Goal: Transaction & Acquisition: Book appointment/travel/reservation

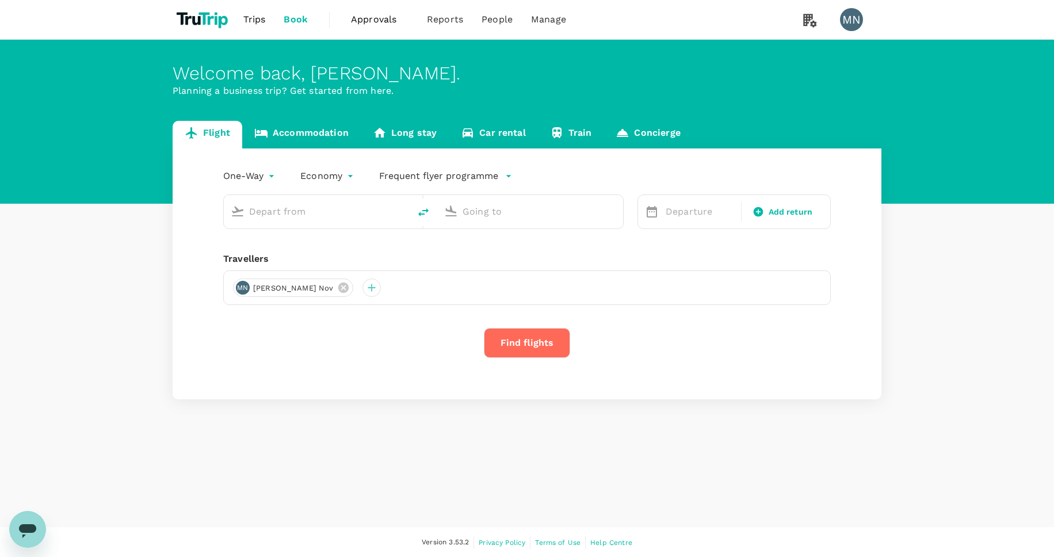
type input "Toronto [PERSON_NAME] Intl (YYZ)"
type input "[PERSON_NAME][GEOGRAPHIC_DATA][PERSON_NAME] (SYD)"
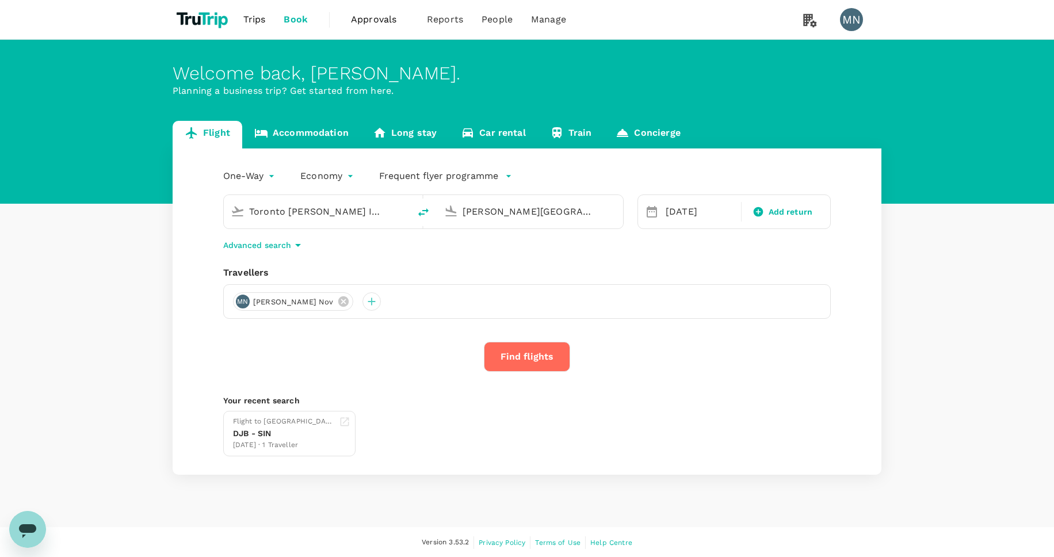
click at [326, 138] on link "Accommodation" at bounding box center [301, 135] width 119 height 28
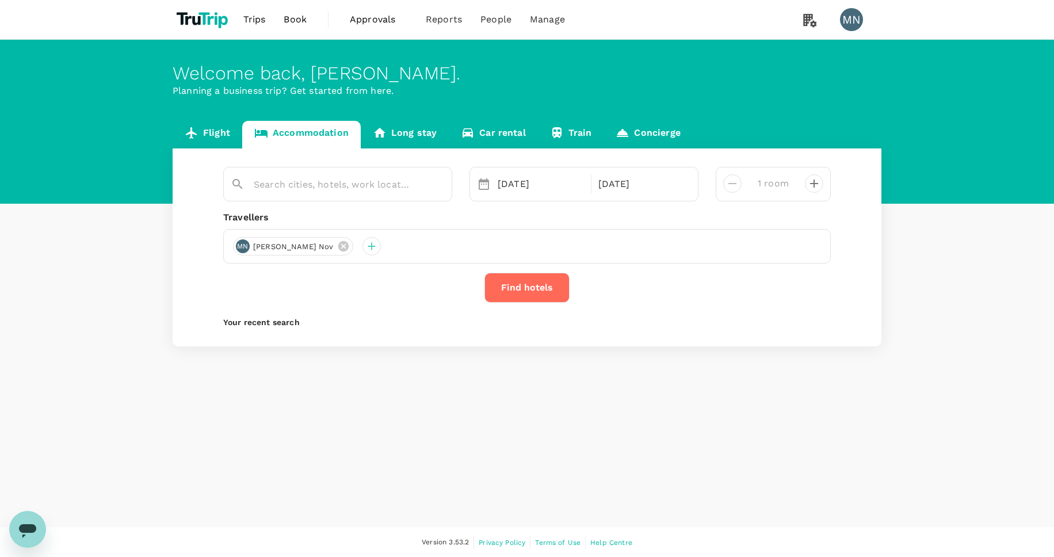
type input "Hotel Metropolitan Kawasaki"
click at [438, 186] on icon "Clear" at bounding box center [437, 185] width 12 height 12
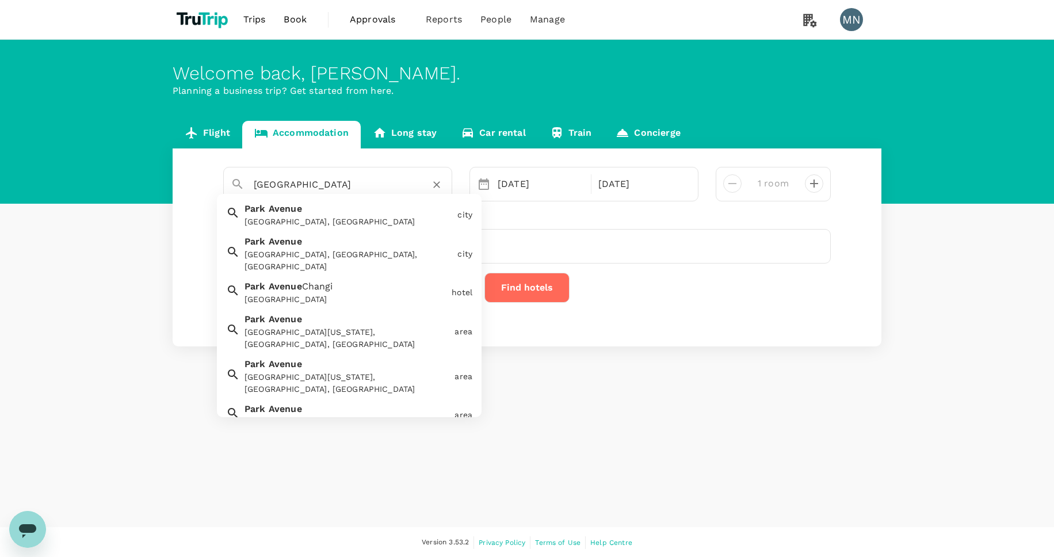
type input "[GEOGRAPHIC_DATA]"
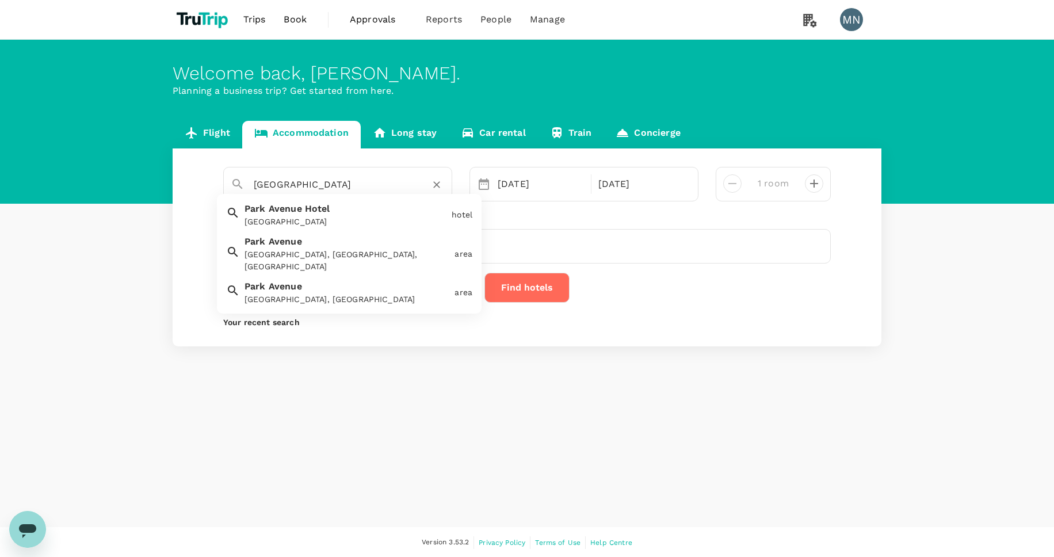
click at [434, 219] on div "[GEOGRAPHIC_DATA]" at bounding box center [345, 222] width 202 height 12
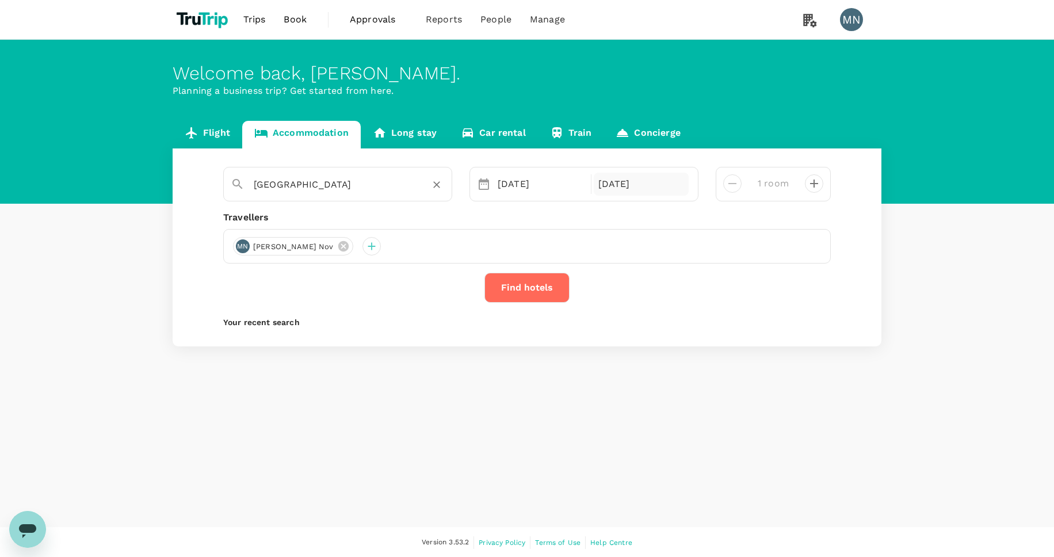
type input "[GEOGRAPHIC_DATA]"
click at [632, 188] on div "[DATE]" at bounding box center [641, 184] width 95 height 23
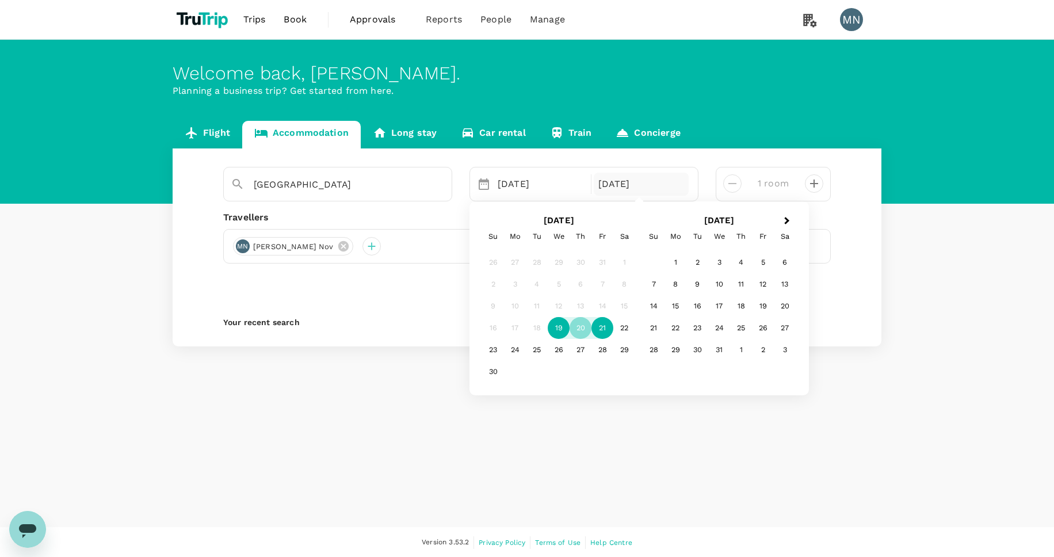
click at [603, 324] on div "21" at bounding box center [602, 328] width 22 height 22
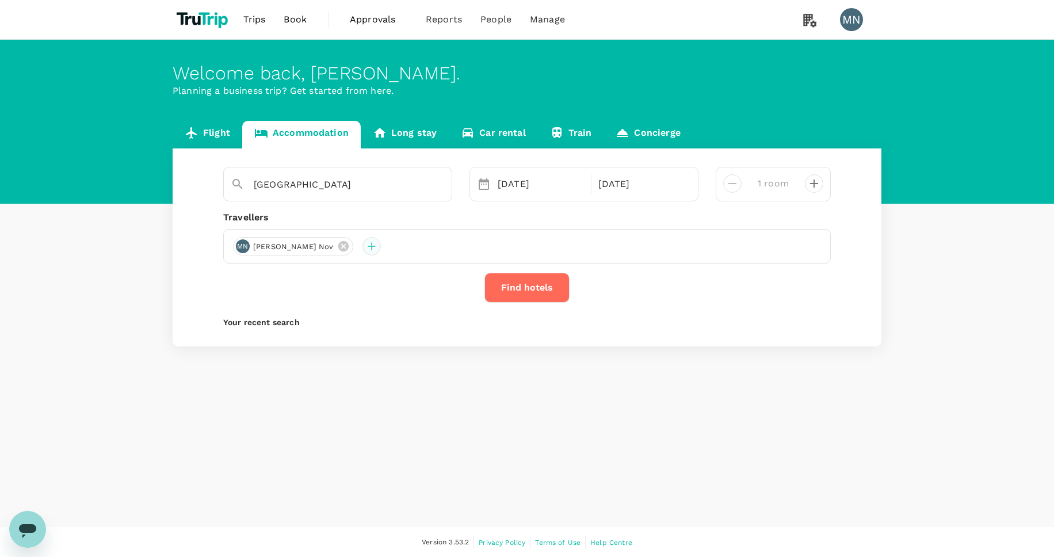
click at [362, 249] on div at bounding box center [371, 246] width 18 height 18
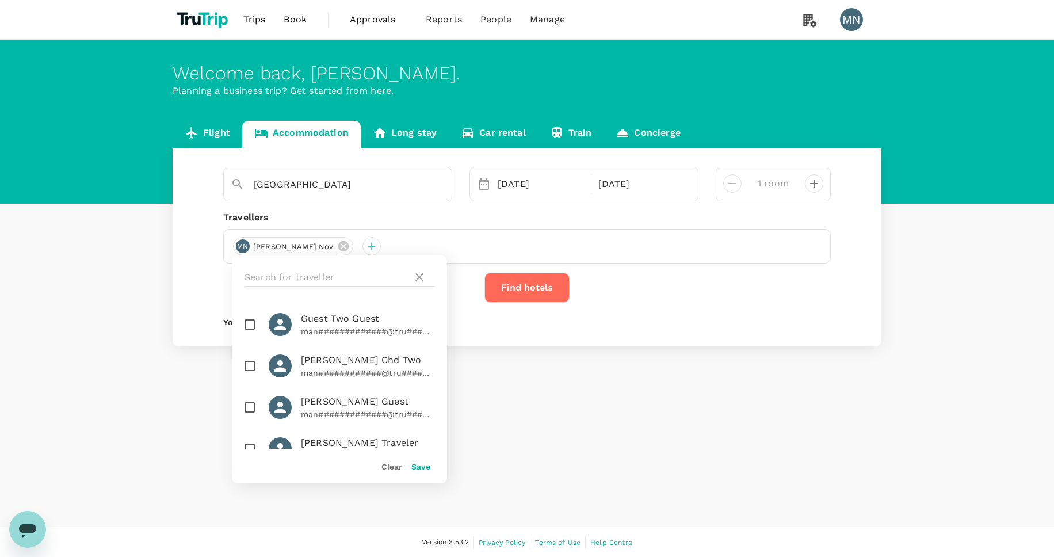
click at [260, 325] on input "checkbox" at bounding box center [250, 324] width 24 height 24
checkbox input "true"
click at [424, 468] on button "Save" at bounding box center [420, 466] width 19 height 9
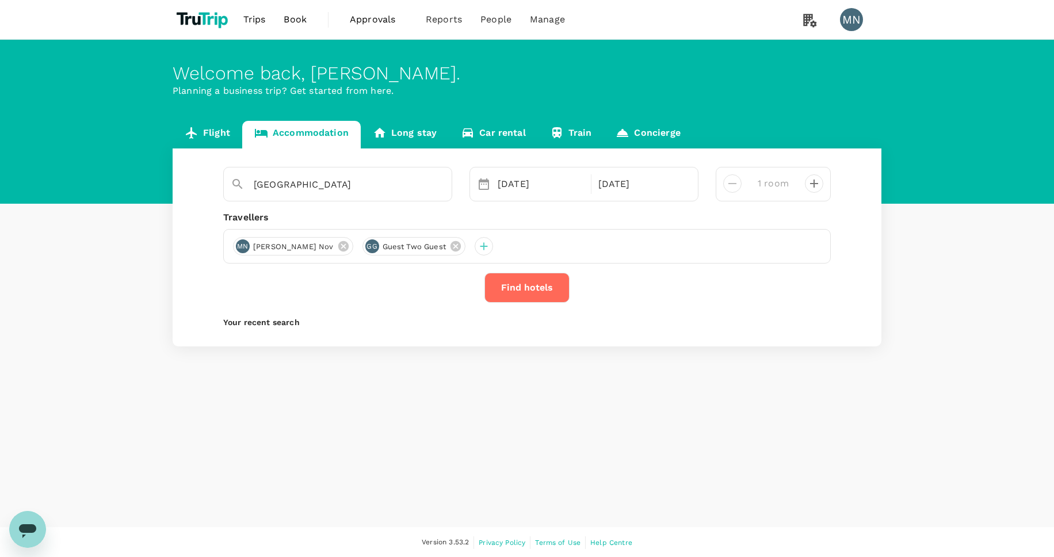
click at [509, 284] on button "Find hotels" at bounding box center [526, 288] width 85 height 30
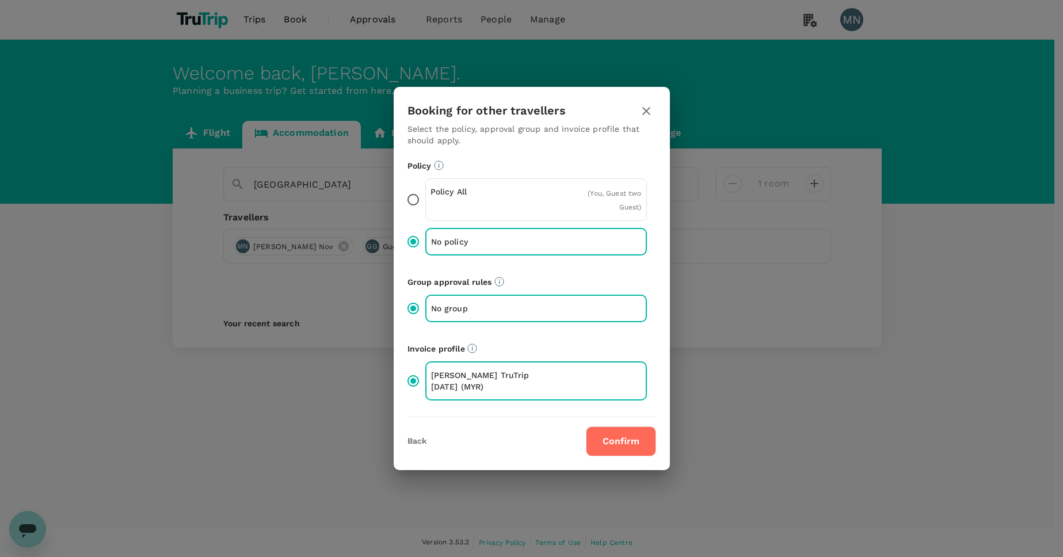
click at [619, 440] on button "Confirm" at bounding box center [621, 441] width 70 height 30
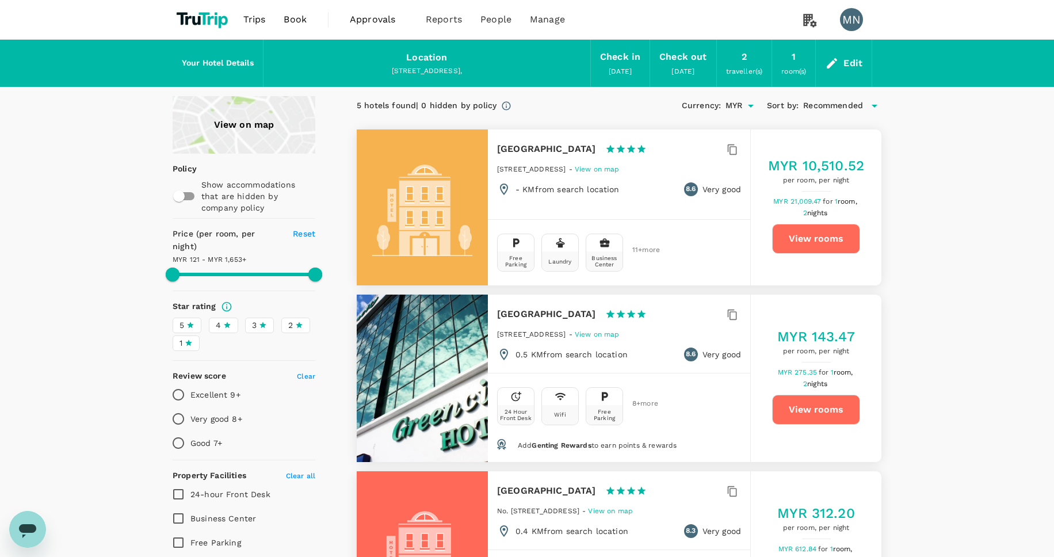
click at [504, 148] on h6 "[GEOGRAPHIC_DATA]" at bounding box center [546, 149] width 99 height 16
copy h6 "[GEOGRAPHIC_DATA]"
click at [789, 237] on button "View rooms" at bounding box center [816, 239] width 88 height 30
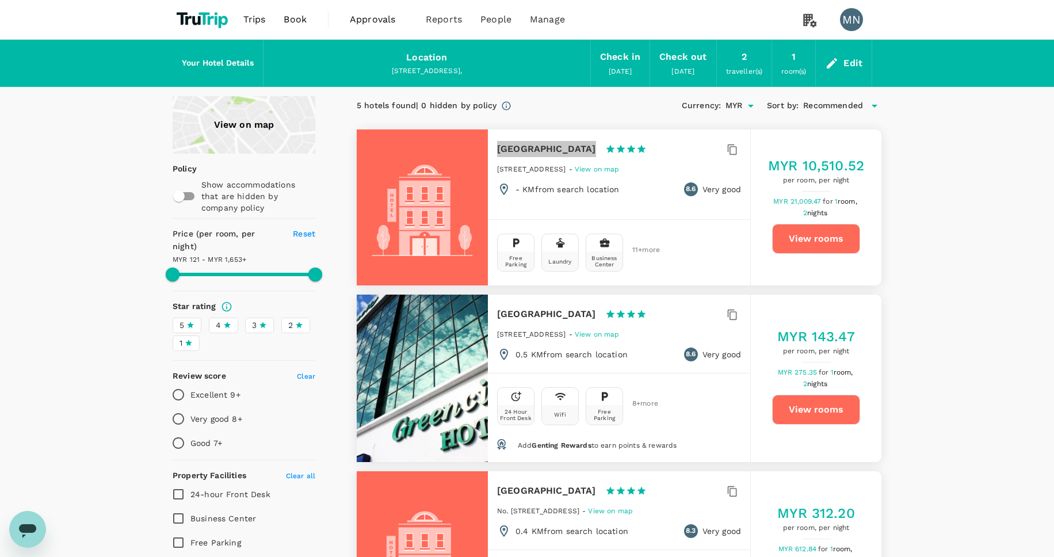
type input "1652.46"
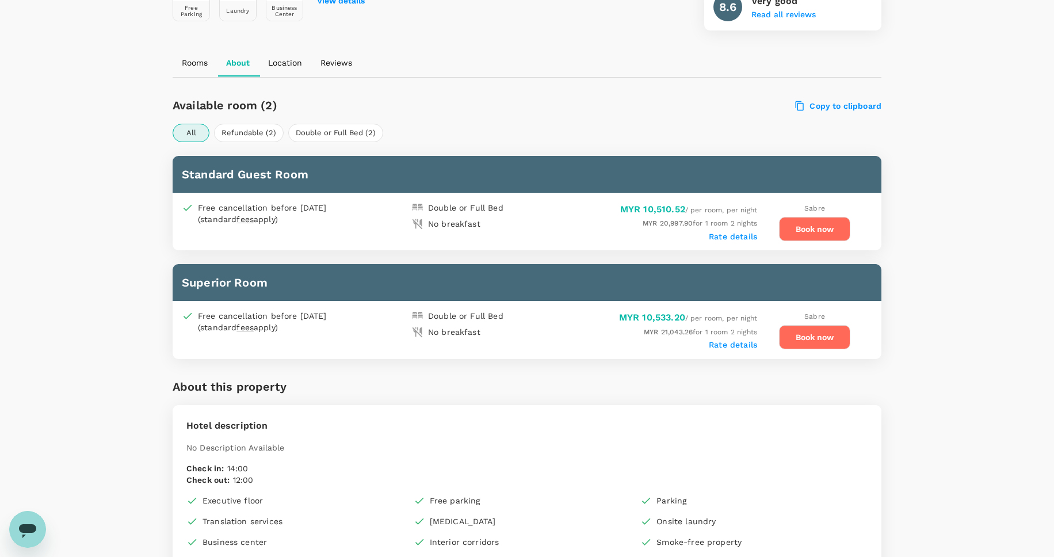
scroll to position [341, 0]
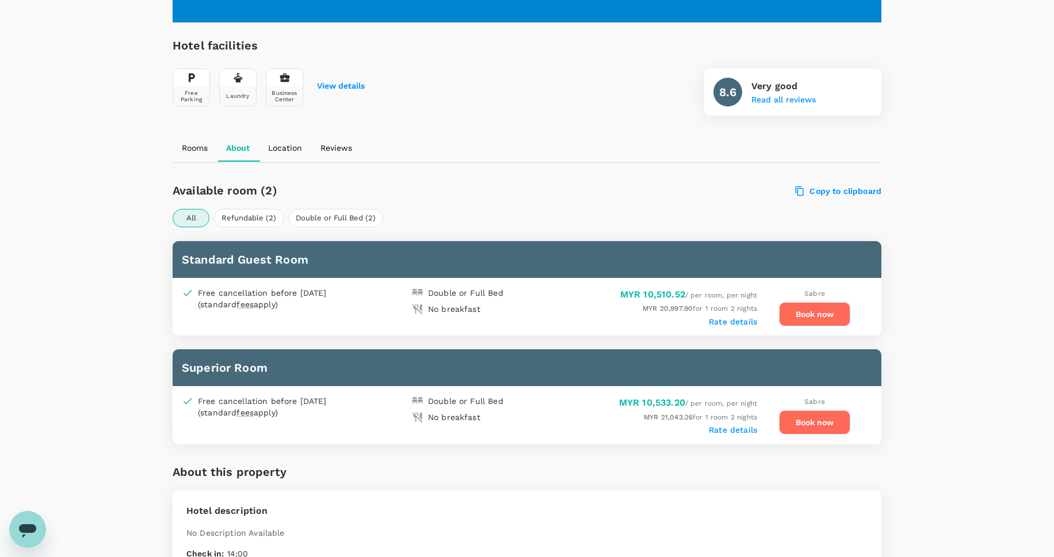
click at [723, 323] on label "Rate details" at bounding box center [733, 321] width 48 height 9
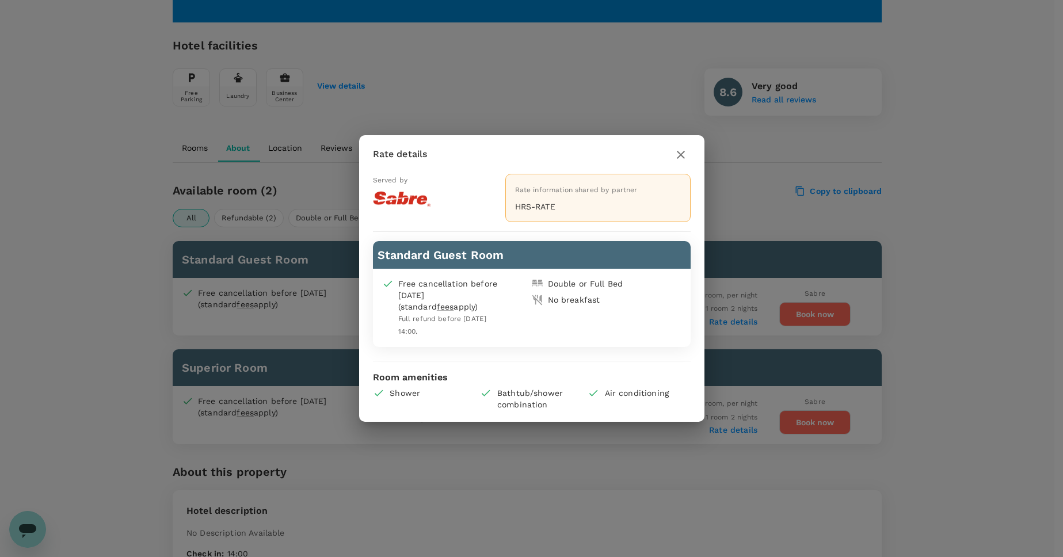
click at [683, 151] on icon "button" at bounding box center [681, 155] width 8 height 8
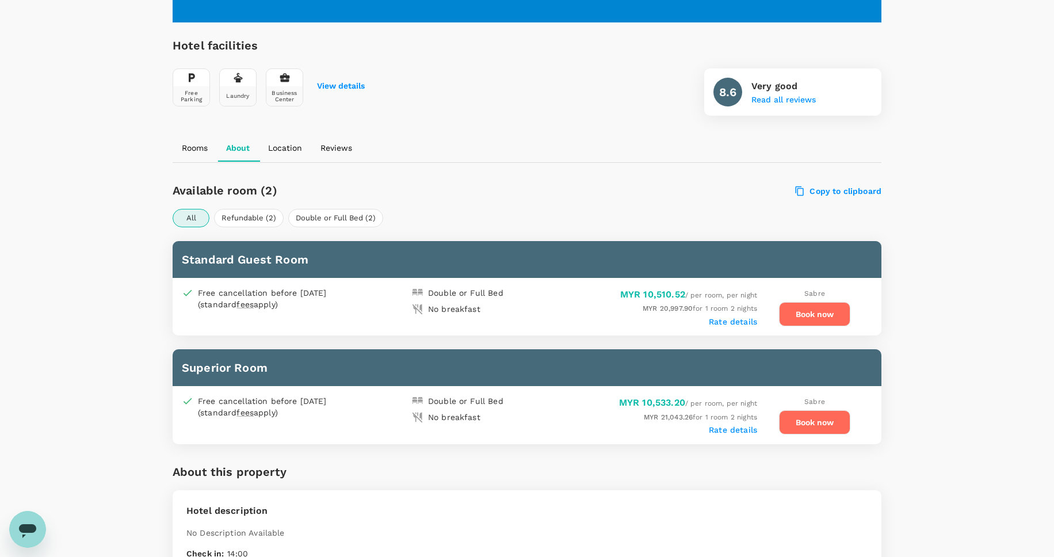
click at [739, 432] on label "Rate details" at bounding box center [733, 429] width 48 height 9
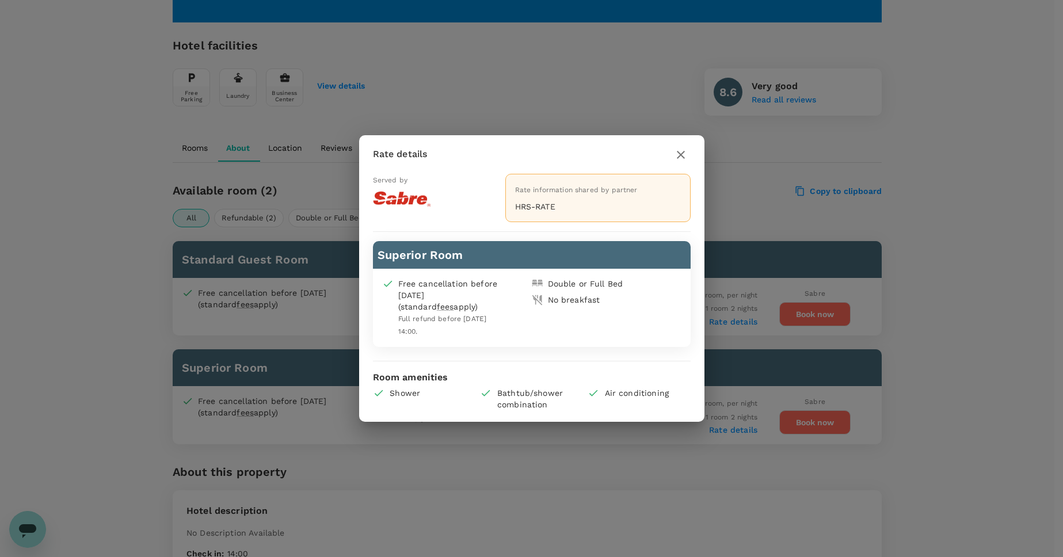
click at [679, 150] on icon "button" at bounding box center [681, 155] width 14 height 14
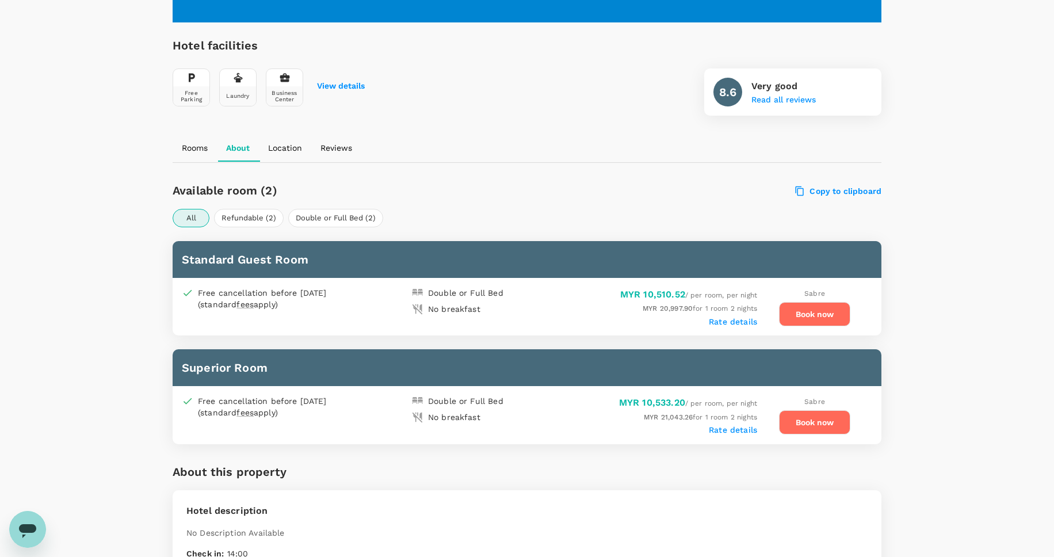
scroll to position [0, 0]
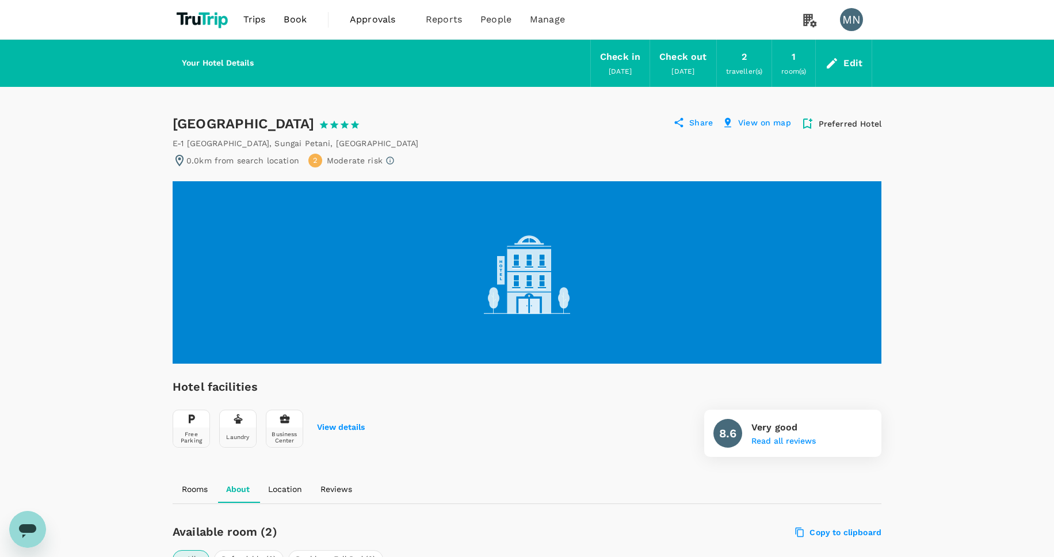
click at [851, 71] on div "Edit" at bounding box center [852, 63] width 19 height 16
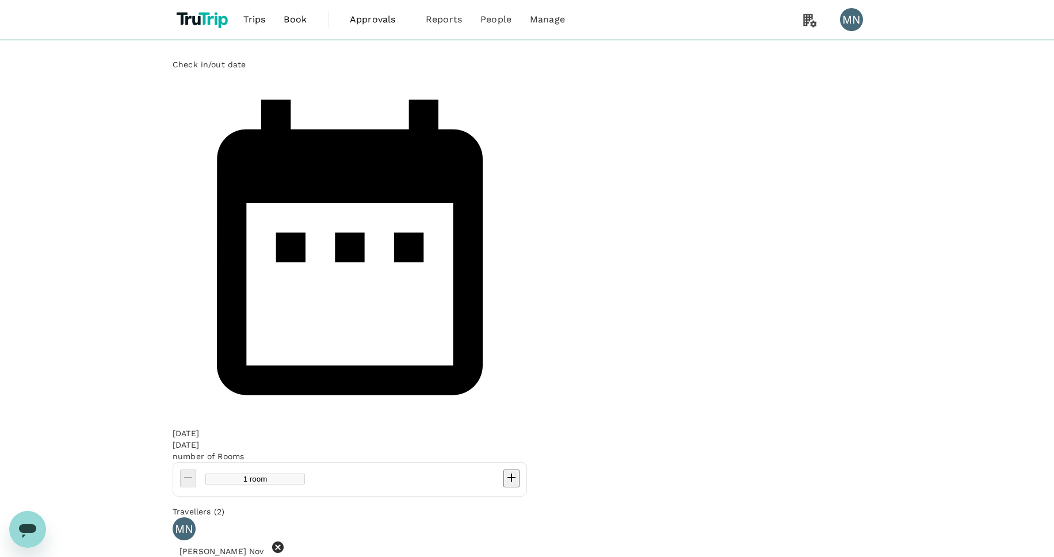
click at [199, 427] on div "[DATE]" at bounding box center [186, 433] width 26 height 12
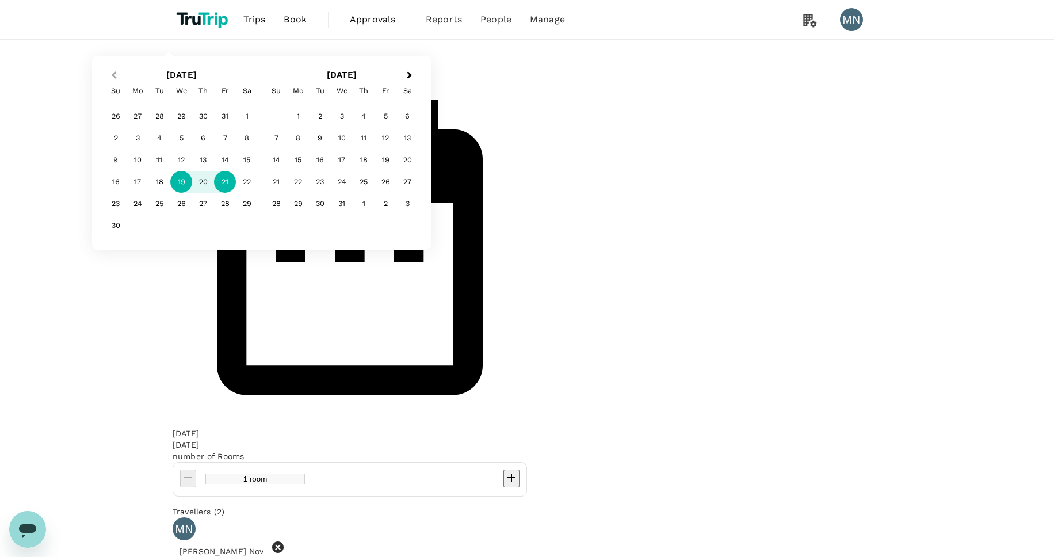
click at [114, 82] on span "Previous Month" at bounding box center [114, 75] width 0 height 13
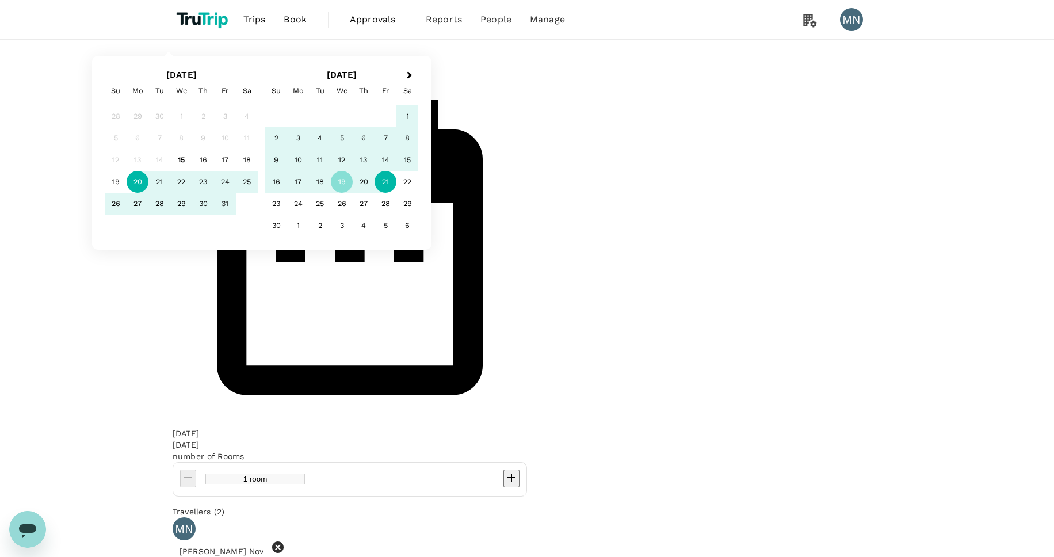
click at [148, 193] on div "20" at bounding box center [138, 182] width 22 height 22
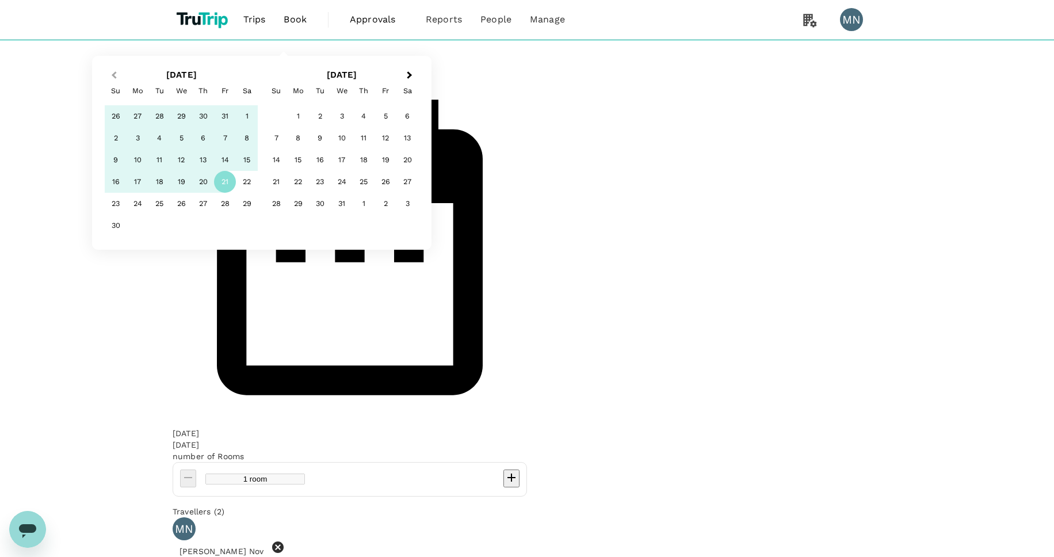
click at [114, 82] on span "Previous Month" at bounding box center [114, 75] width 0 height 13
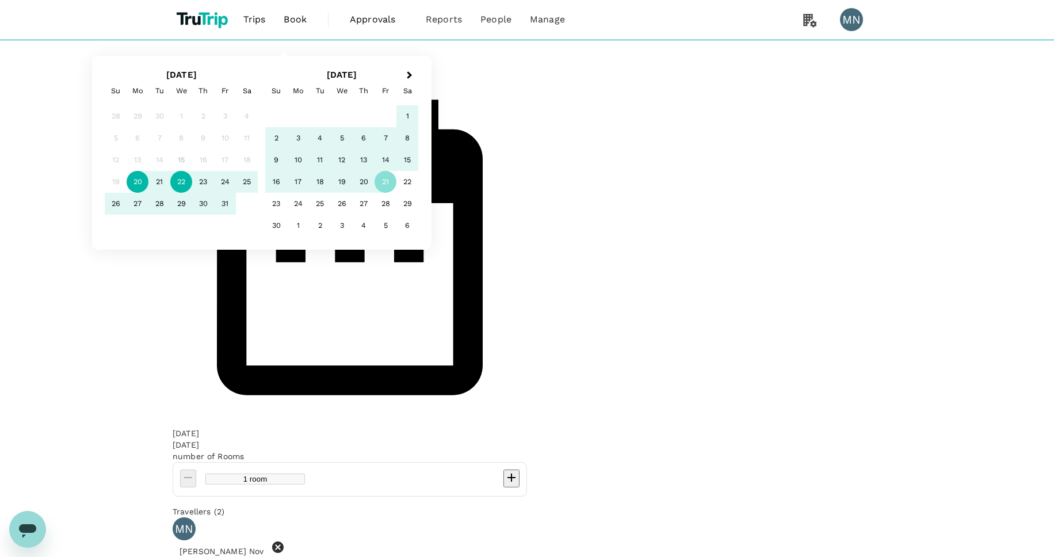
click at [192, 193] on div "22" at bounding box center [181, 182] width 22 height 22
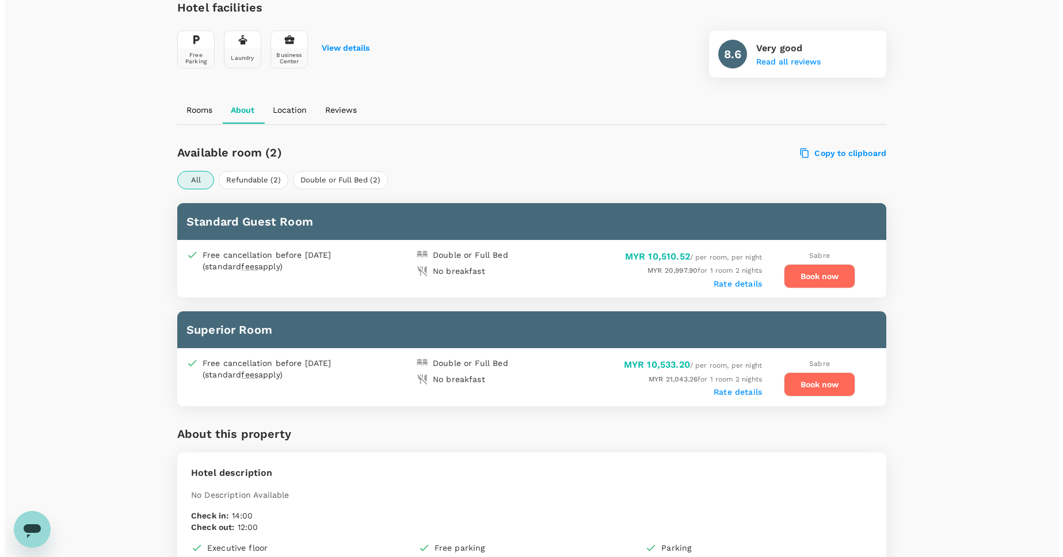
scroll to position [380, 0]
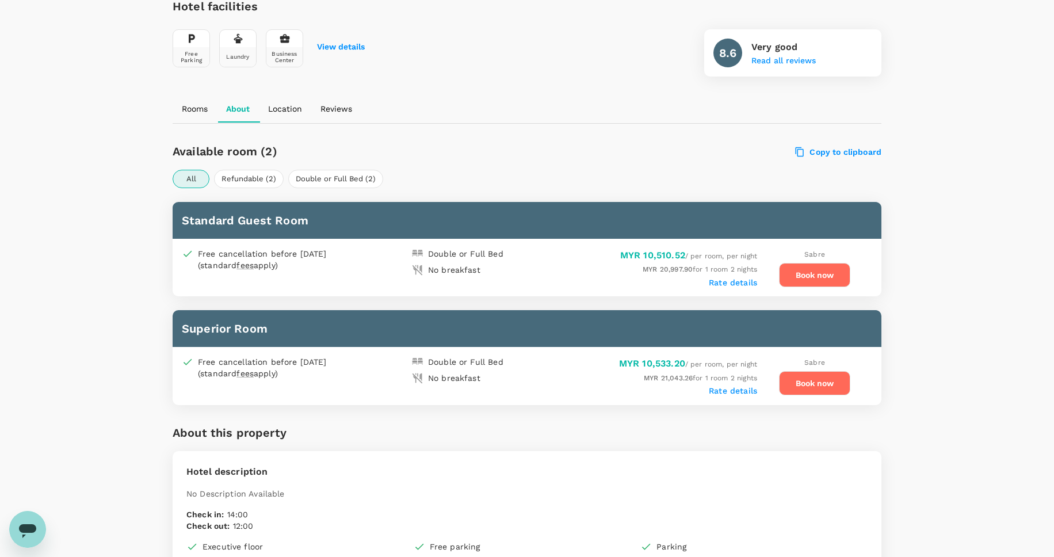
click at [356, 537] on div "Hotel description No Description Available Check in : 14:00 Check out : 12:00 E…" at bounding box center [527, 544] width 709 height 186
